Goal: Task Accomplishment & Management: Complete application form

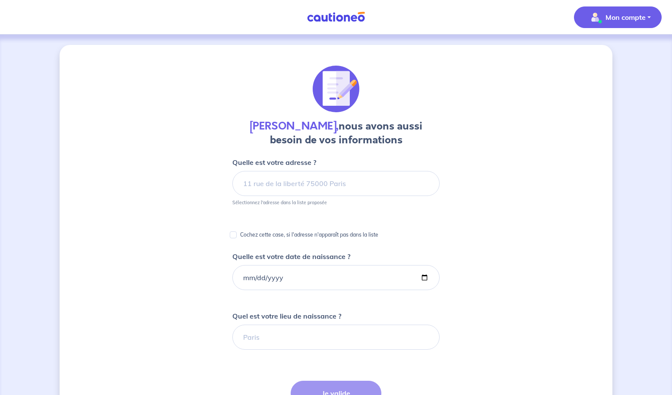
click at [650, 16] on button "Mon compte" at bounding box center [618, 17] width 88 height 22
click at [596, 75] on link "Me déconnecter" at bounding box center [610, 74] width 70 height 14
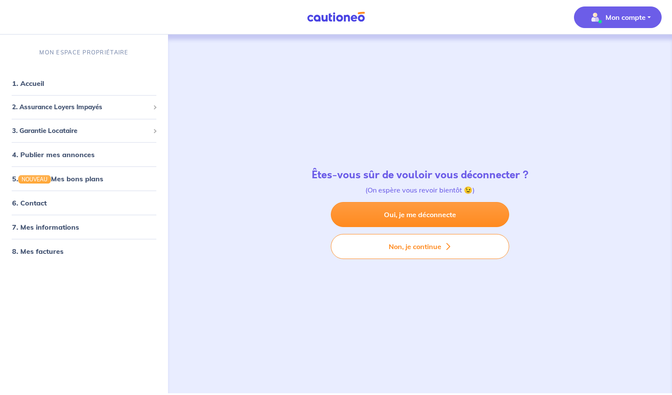
click at [601, 18] on img "button" at bounding box center [595, 17] width 14 height 14
click at [604, 74] on link "Me déconnecter" at bounding box center [610, 74] width 70 height 14
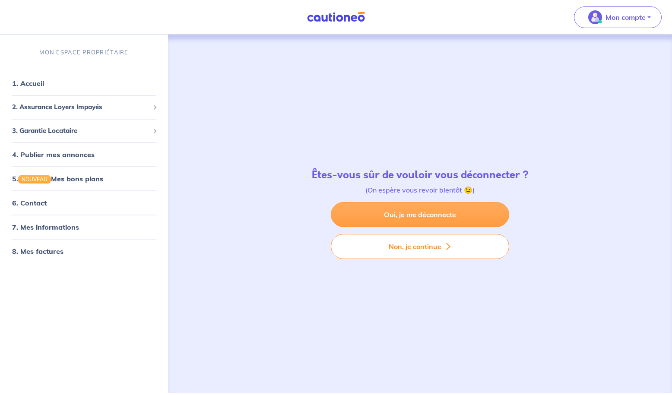
click at [436, 210] on link "Oui, je me déconnecte" at bounding box center [420, 214] width 178 height 25
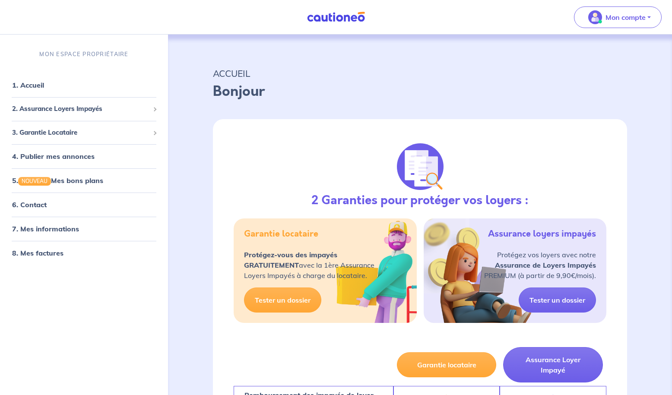
select select "FR"
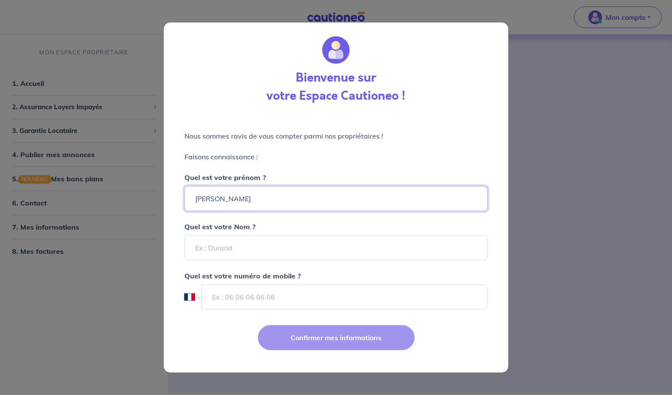
type input "[PERSON_NAME]"
click at [237, 245] on input "Quel est votre Nom ?" at bounding box center [335, 247] width 303 height 25
type input "ABADIE"
click at [253, 310] on div "Nous sommes ravis de vous compter parmi nos propriétaires ! Faisons connaissanc…" at bounding box center [336, 215] width 345 height 203
click at [251, 300] on input "tel" at bounding box center [344, 297] width 286 height 25
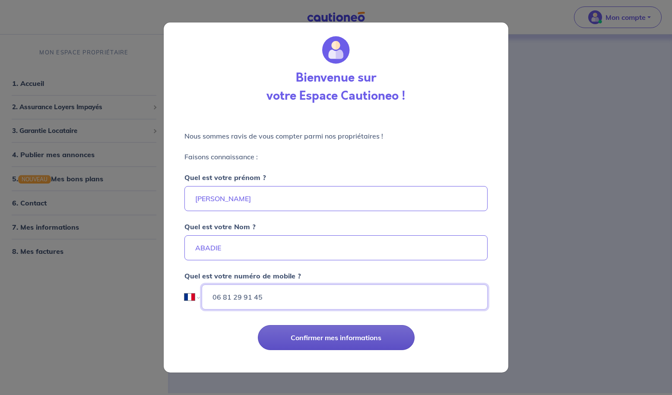
type input "06 81 29 91 45"
click at [359, 344] on button "Confirmer mes informations" at bounding box center [336, 337] width 157 height 25
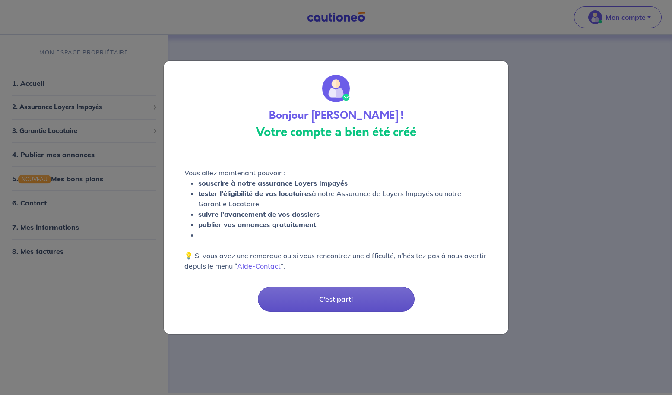
click at [343, 302] on button "C’est parti" at bounding box center [336, 299] width 157 height 25
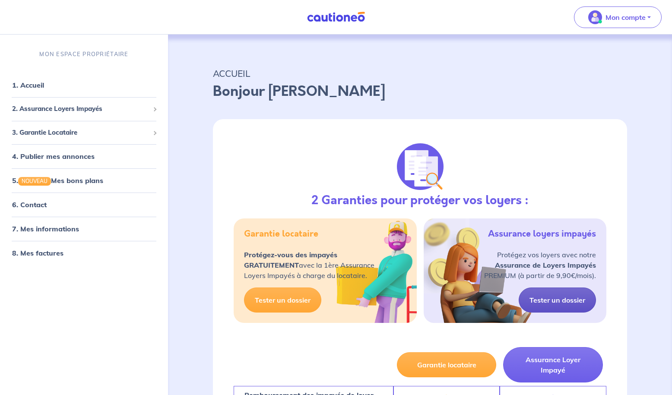
click at [570, 299] on link "Tester un dossier" at bounding box center [557, 300] width 77 height 25
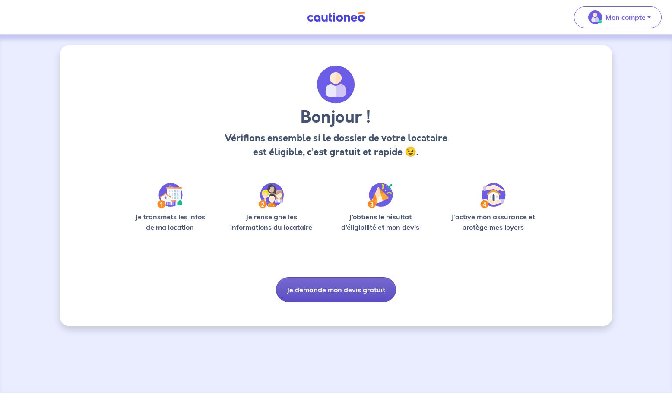
click at [318, 290] on button "Je demande mon devis gratuit" at bounding box center [336, 289] width 120 height 25
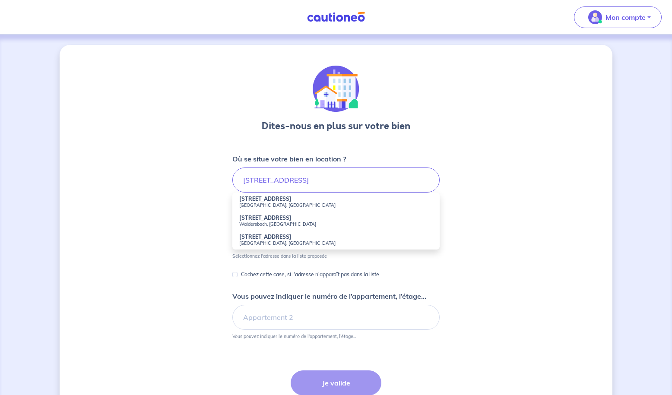
click at [275, 204] on small "[GEOGRAPHIC_DATA], [GEOGRAPHIC_DATA]" at bounding box center [336, 205] width 194 height 6
type input "[STREET_ADDRESS]"
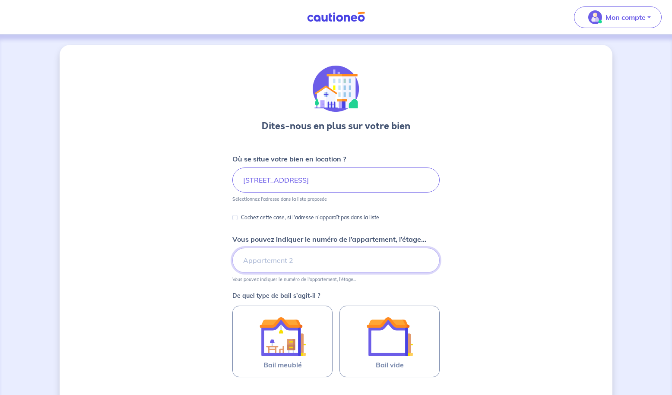
click at [267, 261] on input "Vous pouvez indiquer le numéro de l’appartement, l’étage..." at bounding box center [335, 260] width 207 height 25
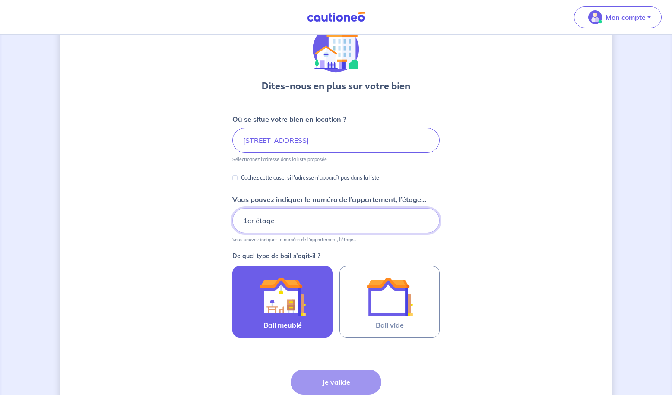
scroll to position [64, 0]
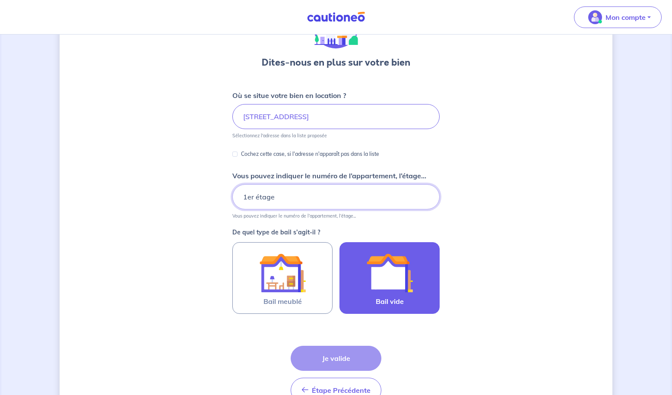
type input "1er étage"
click at [385, 280] on img at bounding box center [389, 273] width 47 height 47
click at [0, 0] on input "Bail vide" at bounding box center [0, 0] width 0 height 0
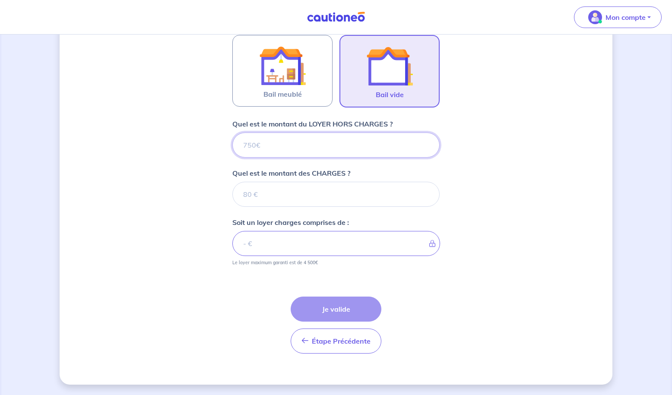
scroll to position [271, 0]
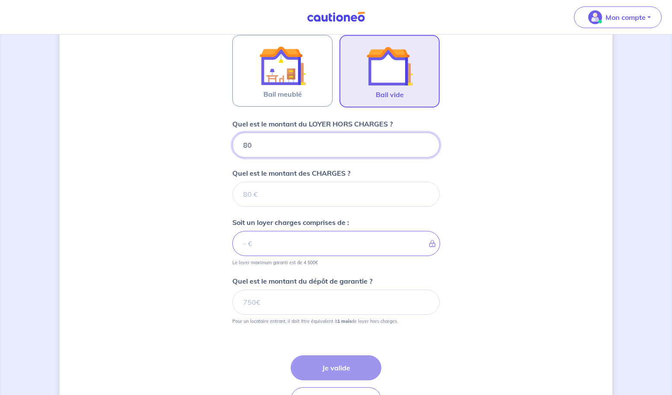
type input "800"
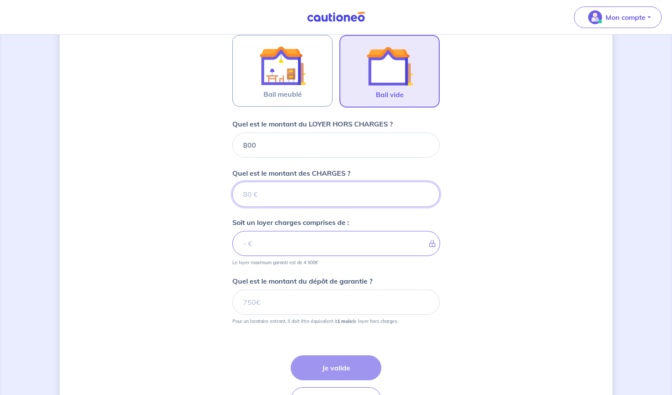
click at [258, 198] on input "Quel est le montant des CHARGES ?" at bounding box center [335, 194] width 207 height 25
type input "200"
type input "1000"
type input "200"
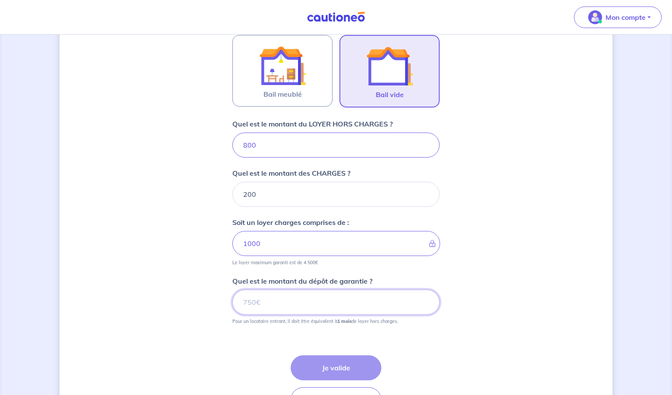
click at [282, 302] on input "Quel est le montant du dépôt de garantie ?" at bounding box center [335, 302] width 207 height 25
type input "800"
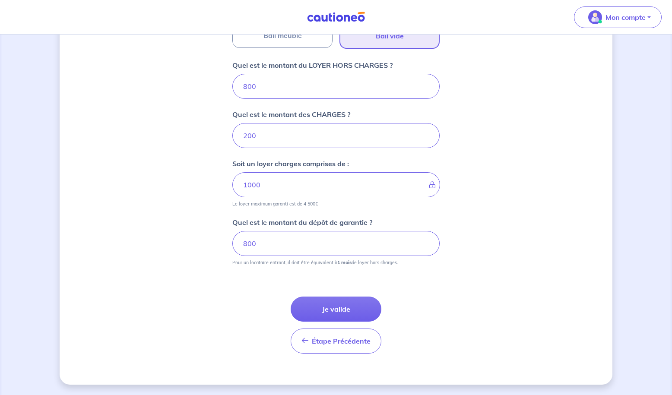
scroll to position [330, 0]
click at [316, 308] on button "Je valide" at bounding box center [336, 309] width 91 height 25
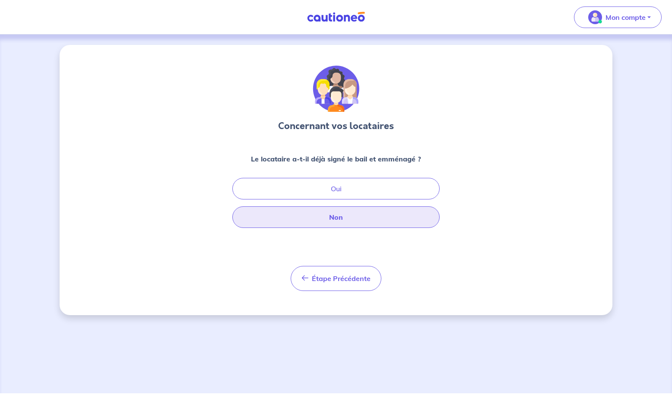
click at [337, 221] on button "Non" at bounding box center [335, 218] width 207 height 22
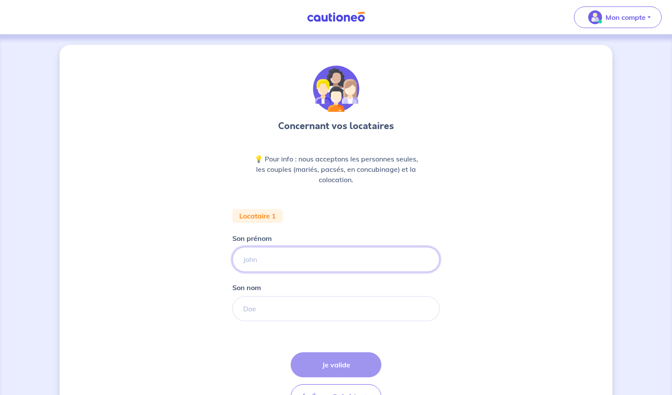
click at [269, 251] on input "Son prénom" at bounding box center [335, 259] width 207 height 25
type input "[PERSON_NAME]"
click at [268, 306] on input "Son nom" at bounding box center [335, 308] width 207 height 25
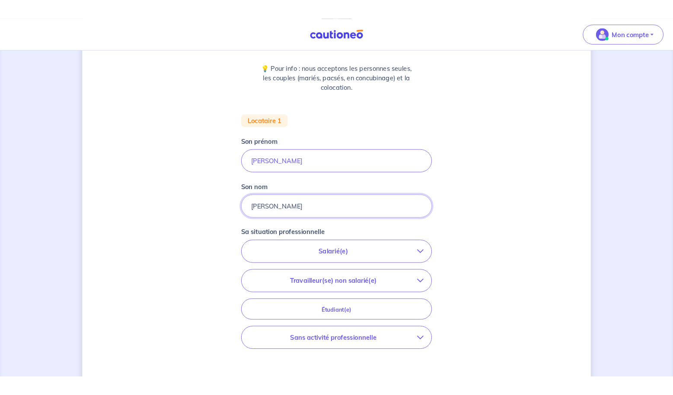
scroll to position [106, 0]
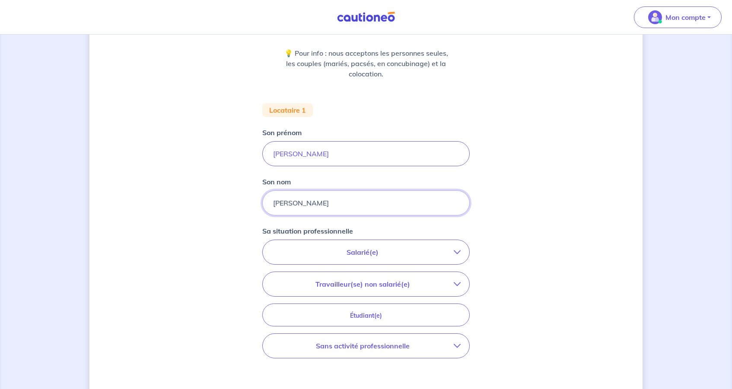
type input "[PERSON_NAME]"
click at [365, 255] on p "Salarié(e)" at bounding box center [362, 252] width 182 height 10
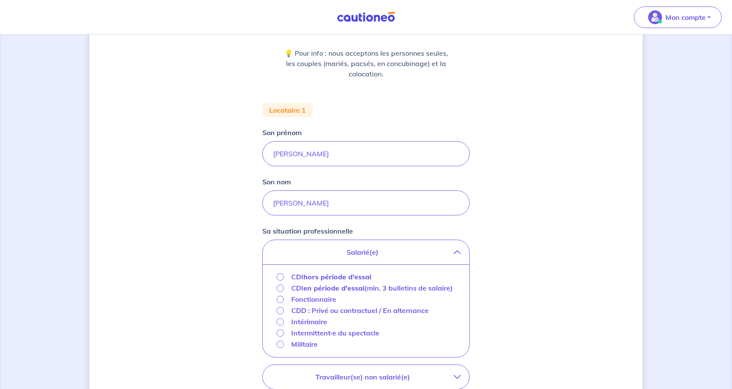
click at [280, 278] on input "CDI hors période d'essai" at bounding box center [280, 276] width 7 height 7
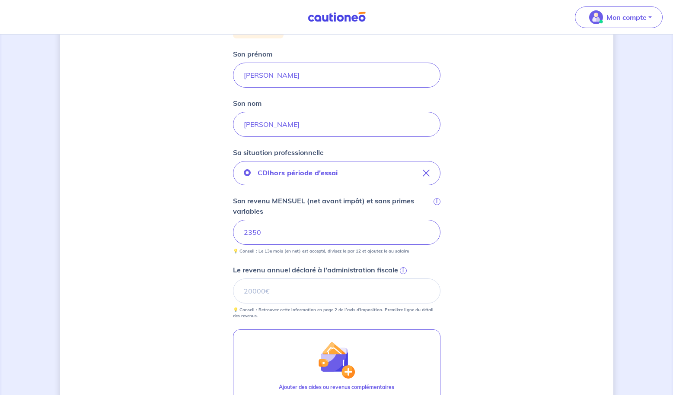
scroll to position [228, 0]
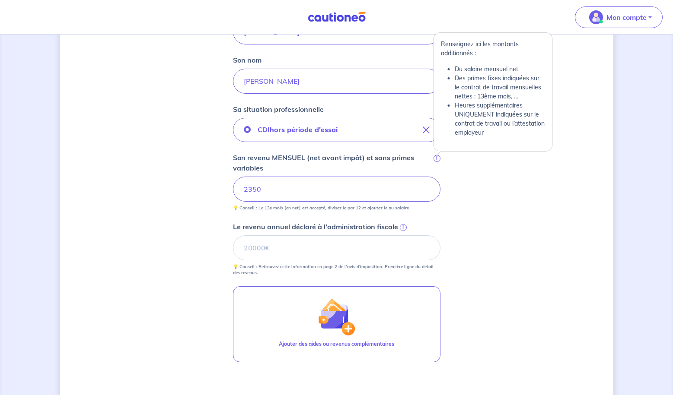
click at [438, 157] on span "i" at bounding box center [436, 158] width 7 height 7
click at [438, 177] on input "2350" at bounding box center [336, 189] width 207 height 25
click at [438, 158] on span "i" at bounding box center [436, 158] width 7 height 7
click at [438, 177] on input "2350" at bounding box center [336, 189] width 207 height 25
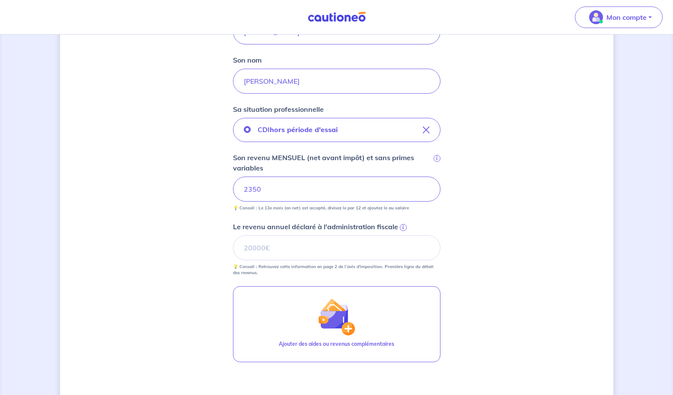
click at [403, 227] on span "i" at bounding box center [403, 227] width 7 height 7
click at [403, 235] on input "Le revenu annuel déclaré à l'administration fiscale i" at bounding box center [336, 247] width 207 height 25
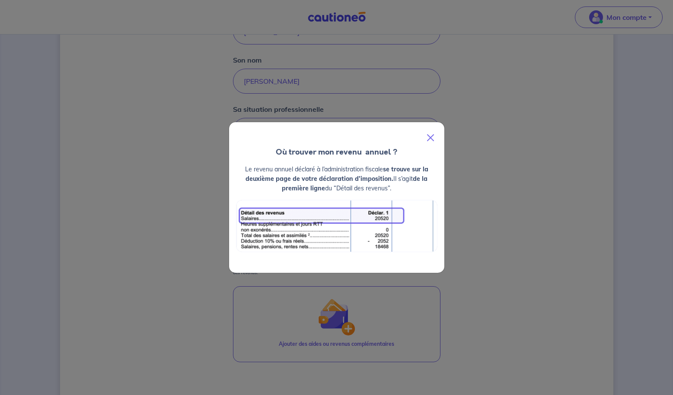
click at [435, 134] on button "Close" at bounding box center [430, 138] width 21 height 24
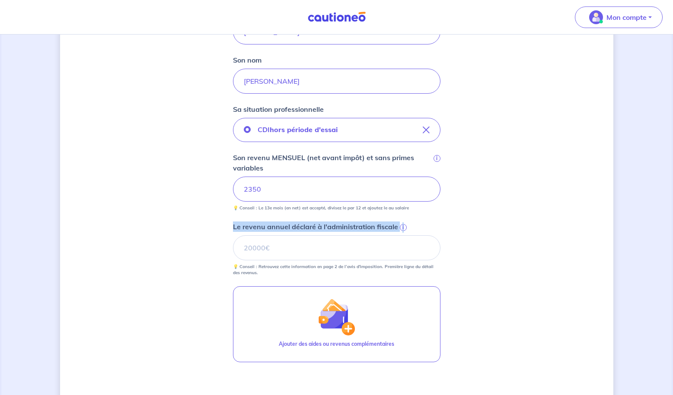
drag, startPoint x: 413, startPoint y: 227, endPoint x: 182, endPoint y: 227, distance: 231.6
click at [182, 227] on div "Concernant vos locataires 💡 Pour info : nous acceptons les personnes seules, le…" at bounding box center [336, 154] width 553 height 675
copy label "Le revenu annuel déclaré à l'administration fiscale i"
drag, startPoint x: 267, startPoint y: 188, endPoint x: 247, endPoint y: 188, distance: 20.7
click at [247, 188] on input "2350" at bounding box center [336, 189] width 207 height 25
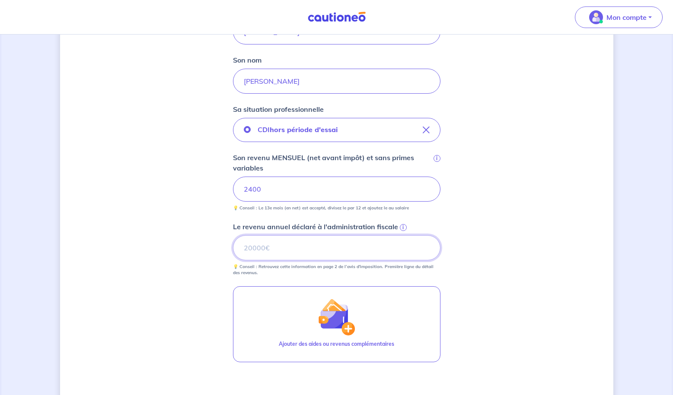
click at [307, 238] on input "Le revenu annuel déclaré à l'administration fiscale i" at bounding box center [336, 247] width 207 height 25
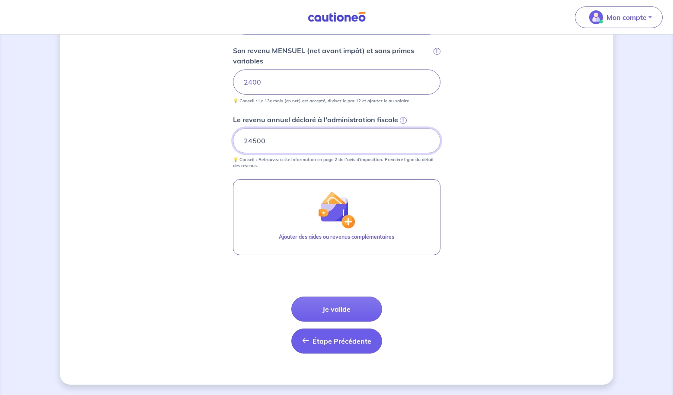
scroll to position [335, 0]
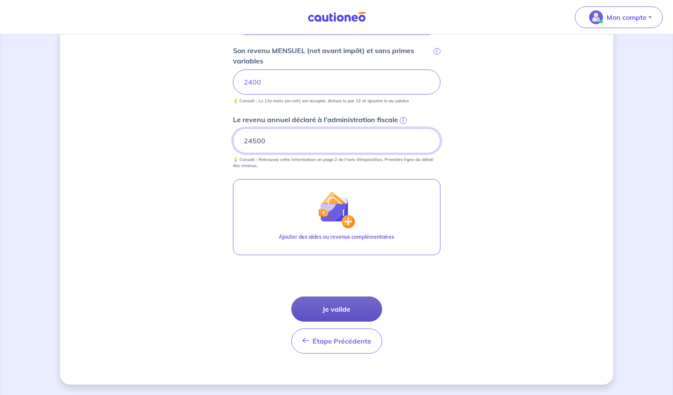
type input "24500"
click at [337, 311] on button "Je valide" at bounding box center [336, 309] width 91 height 25
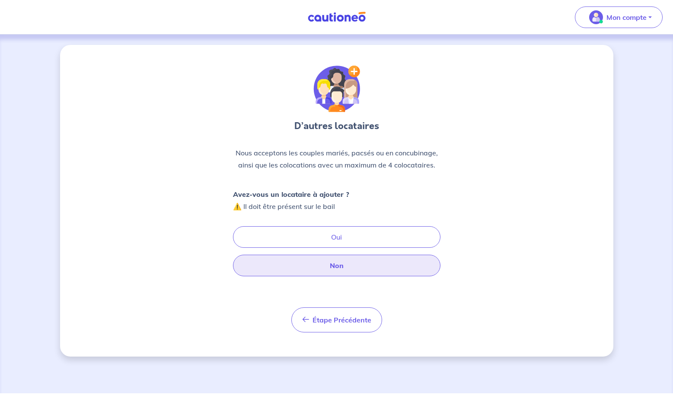
click at [330, 269] on button "Non" at bounding box center [336, 266] width 207 height 22
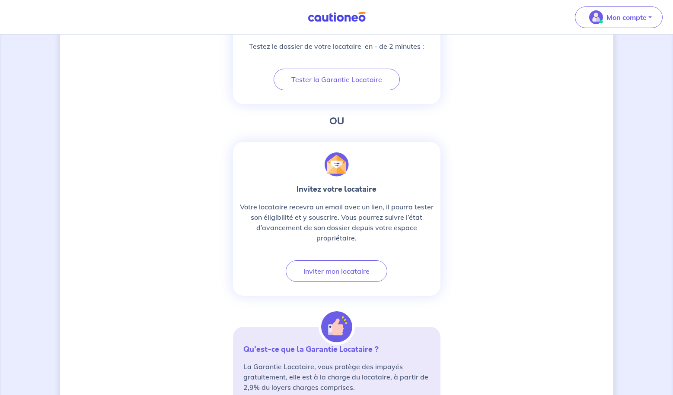
scroll to position [366, 0]
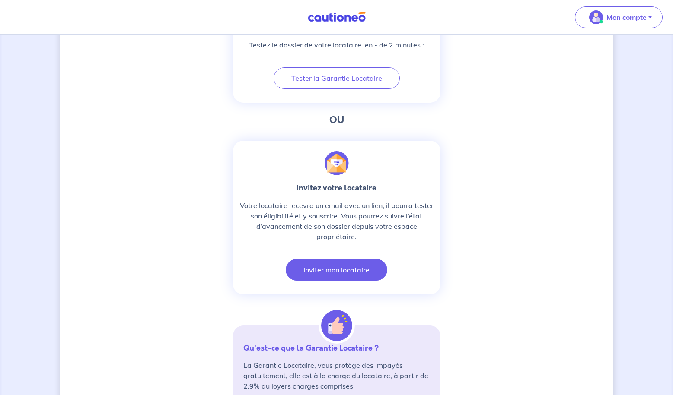
click at [354, 267] on button "Inviter mon locataire" at bounding box center [337, 270] width 102 height 22
select select "FR"
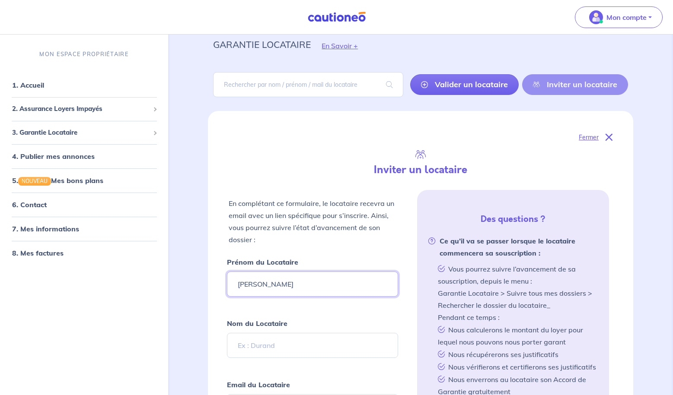
scroll to position [29, 0]
type input "[PERSON_NAME]"
paste input "[PERSON_NAME]"
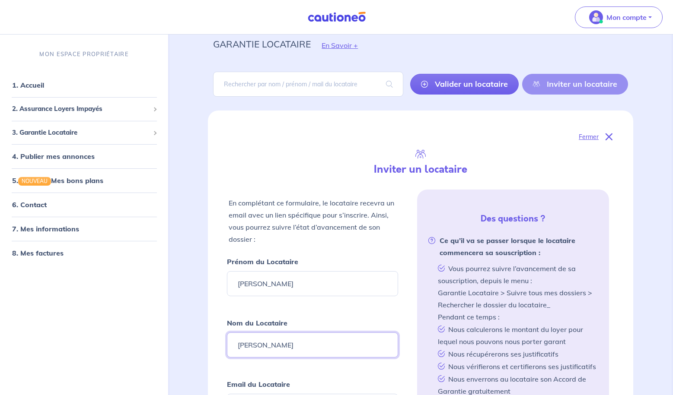
click at [238, 346] on input "[PERSON_NAME]" at bounding box center [312, 345] width 171 height 25
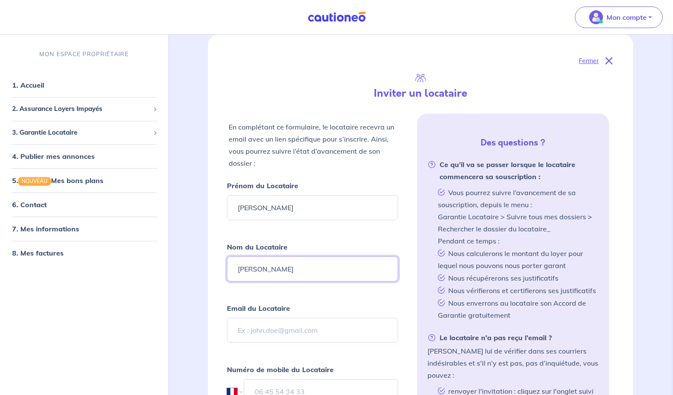
scroll to position [169, 0]
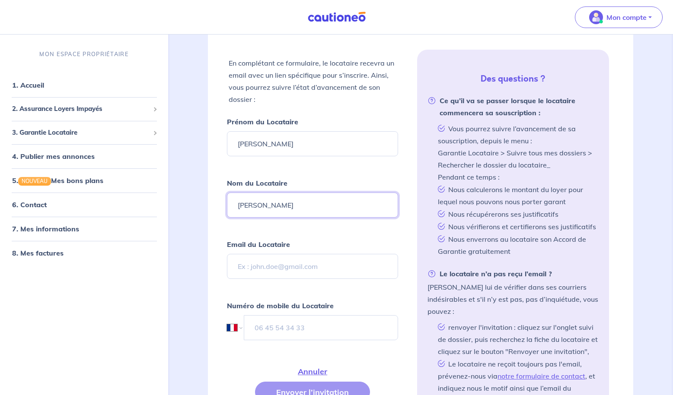
type input "[PERSON_NAME]"
paste input "[EMAIL_ADDRESS][DOMAIN_NAME]"
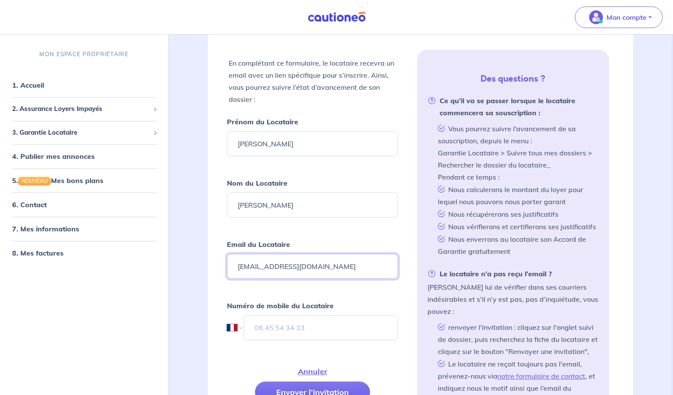
type input "[EMAIL_ADDRESS][DOMAIN_NAME]"
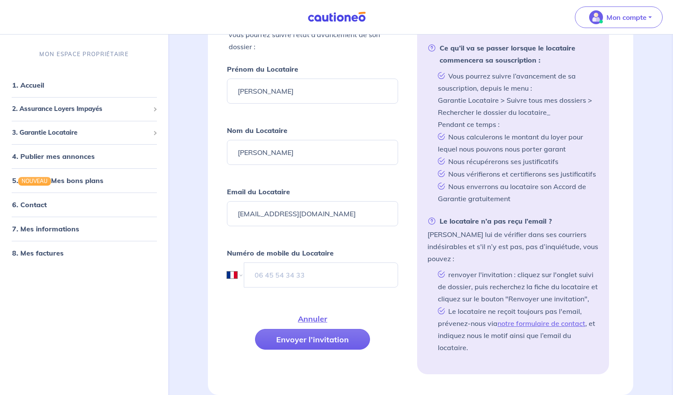
scroll to position [225, 0]
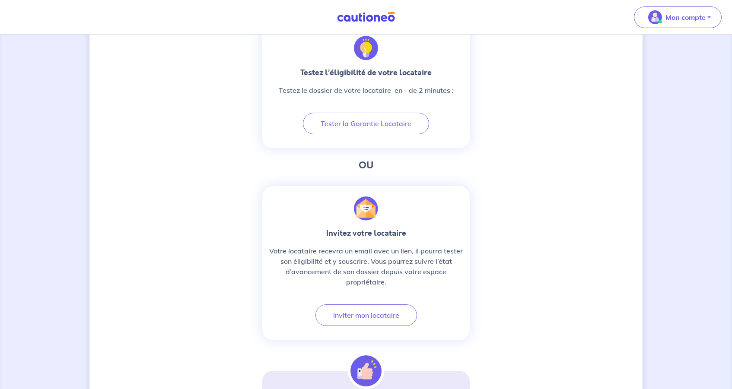
scroll to position [316, 0]
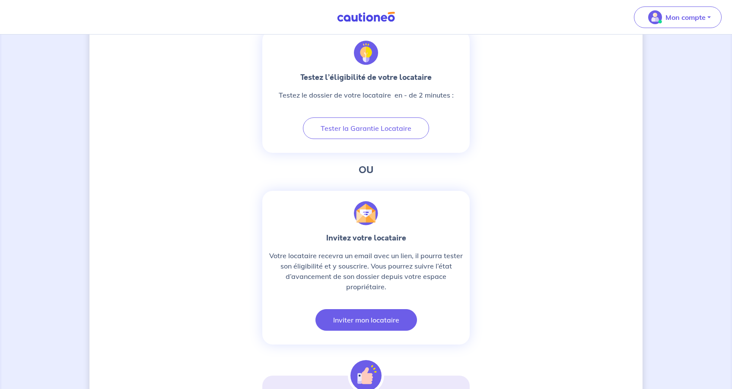
click at [391, 318] on button "Inviter mon locataire" at bounding box center [366, 320] width 102 height 22
select select "FR"
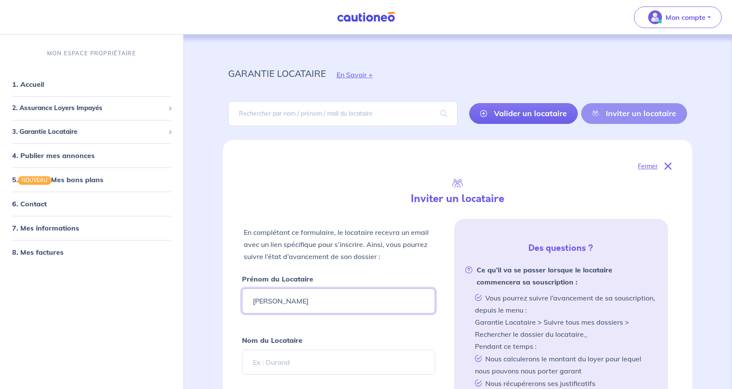
type input "[PERSON_NAME]"
paste input "[EMAIL_ADDRESS][DOMAIN_NAME]"
type input "[EMAIL_ADDRESS][DOMAIN_NAME]"
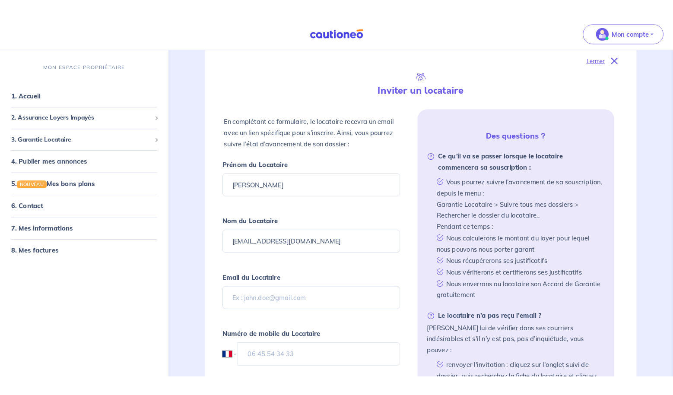
scroll to position [128, 0]
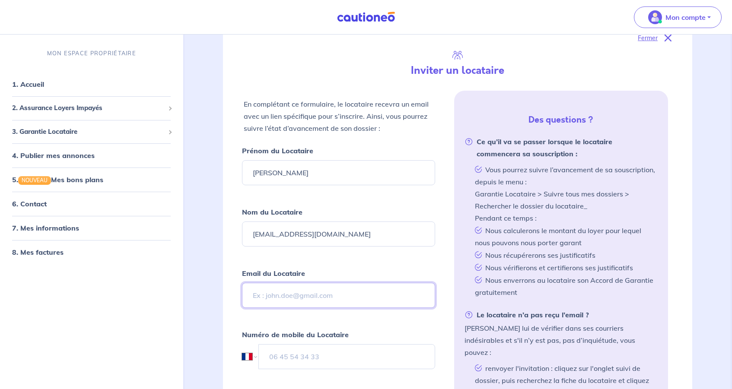
paste input "[EMAIL_ADDRESS][DOMAIN_NAME]"
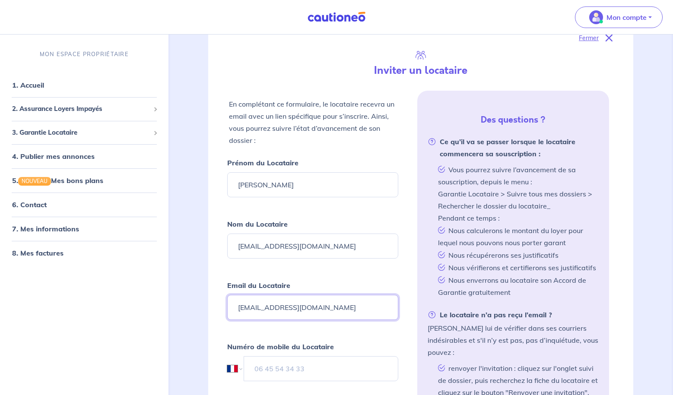
click at [328, 305] on input "[EMAIL_ADDRESS][DOMAIN_NAME]" at bounding box center [312, 307] width 171 height 25
type input "[EMAIL_ADDRESS][DOMAIN_NAME]"
drag, startPoint x: 331, startPoint y: 245, endPoint x: 153, endPoint y: 244, distance: 178.4
click at [153, 244] on div "Mon compte MON ESPACE PROPRIÉTAIRE 1. Accueil 2. Assurance Loyers Impayés Sousc…" at bounding box center [336, 276] width 673 height 808
paste input "[PERSON_NAME]"
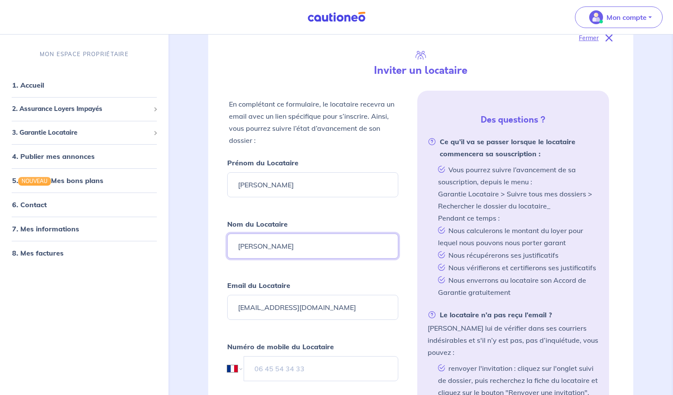
type input "[PERSON_NAME]"
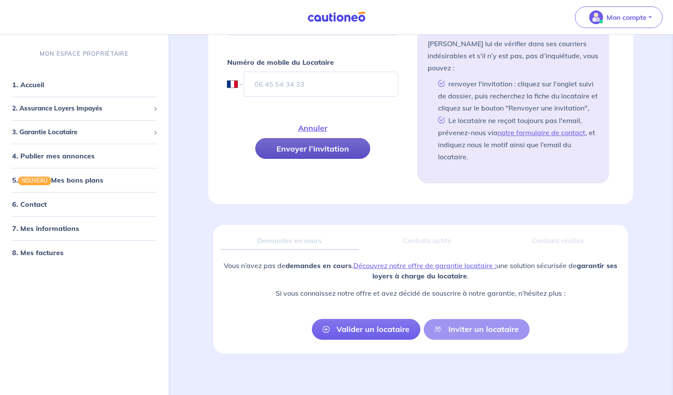
scroll to position [413, 0]
click at [321, 77] on input "tel" at bounding box center [321, 84] width 154 height 25
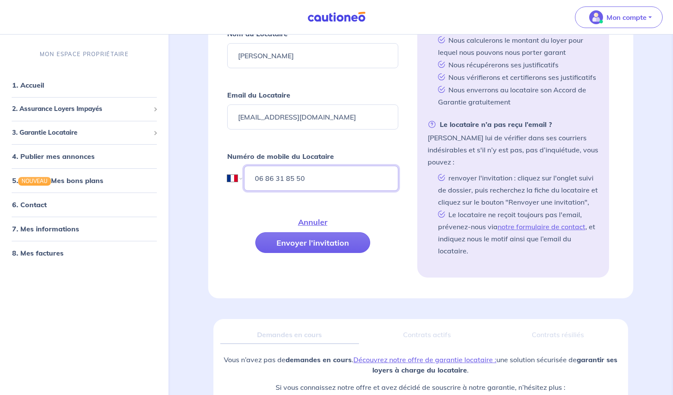
scroll to position [320, 0]
type input "06 86 31 85 50"
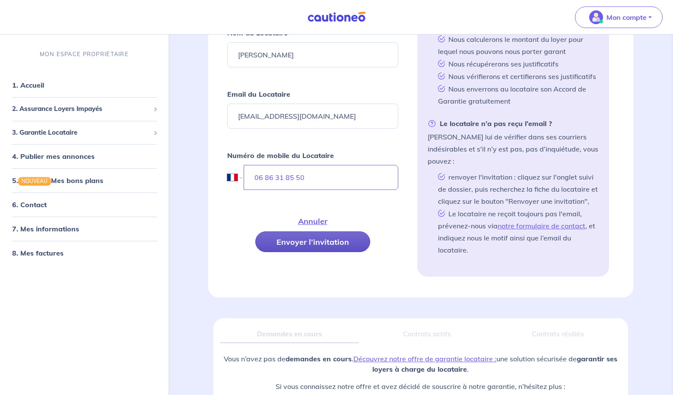
click at [319, 242] on button "Envoyer l’invitation" at bounding box center [312, 242] width 115 height 21
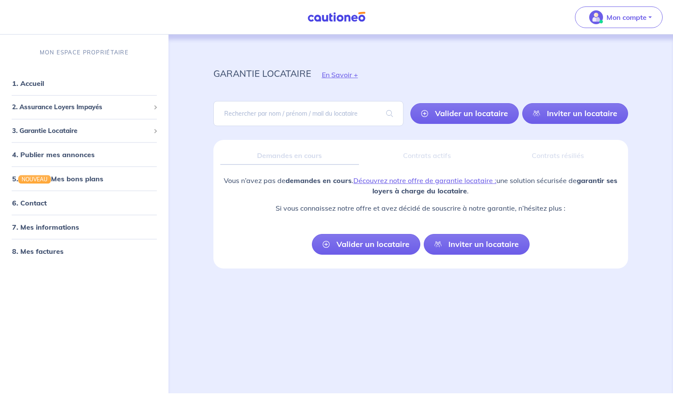
scroll to position [0, 0]
